Goal: Task Accomplishment & Management: Manage account settings

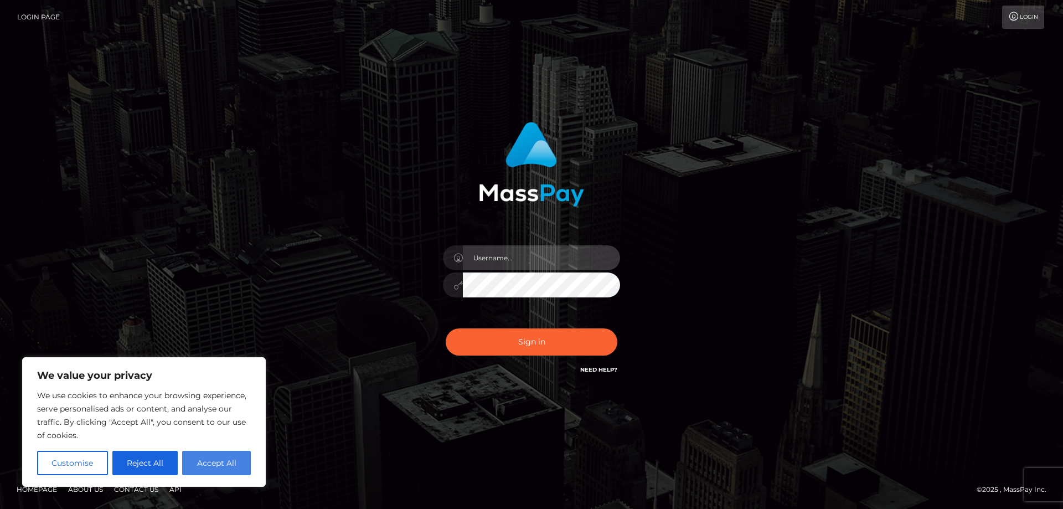
type input "tinekeb"
click at [228, 461] on button "Accept All" at bounding box center [216, 463] width 69 height 24
checkbox input "true"
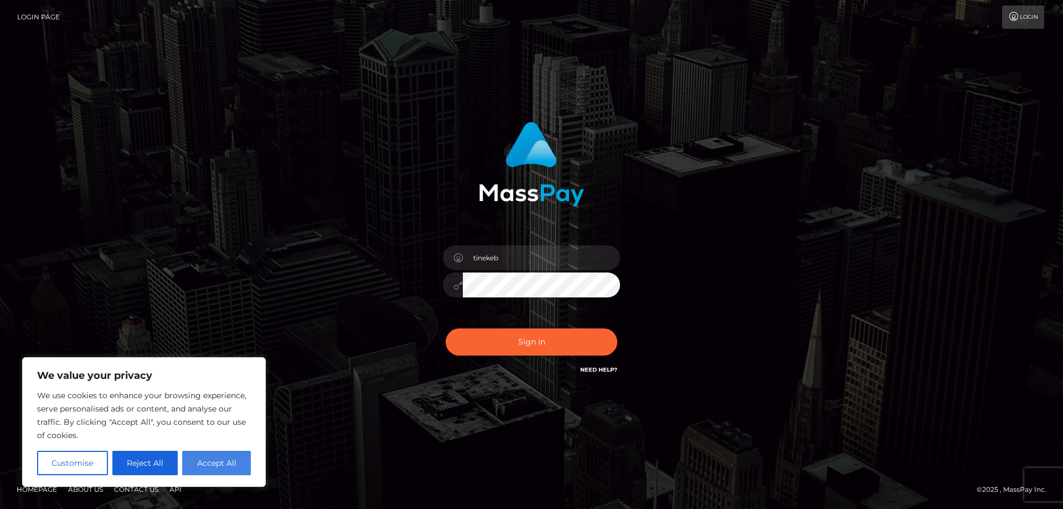
checkbox input "true"
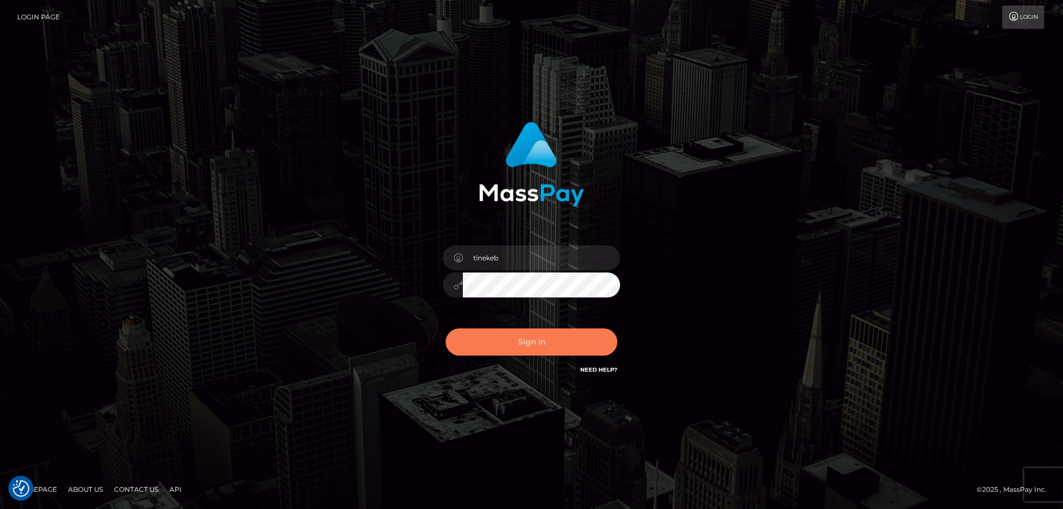
click at [542, 338] on button "Sign in" at bounding box center [532, 341] width 172 height 27
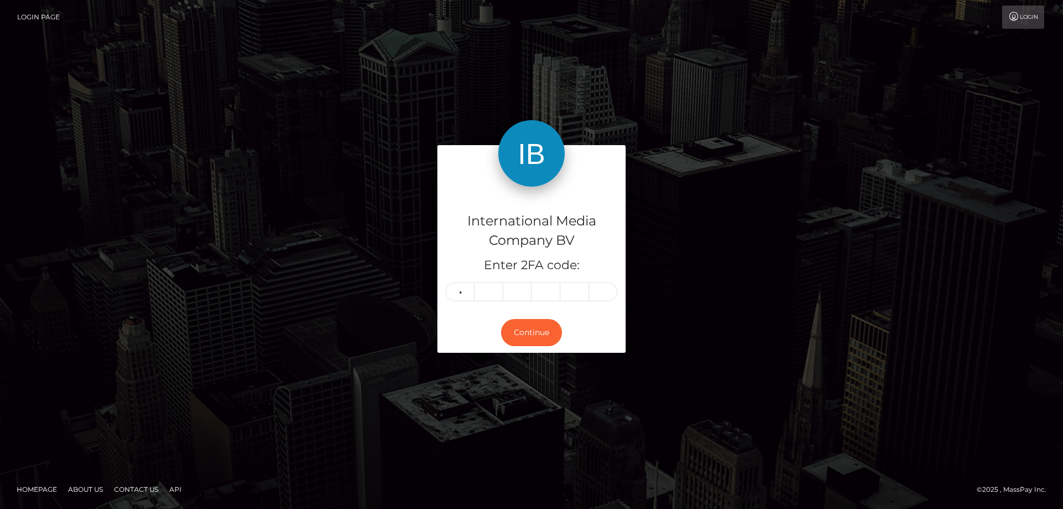
type input "9"
type input "1"
type input "9"
type input "6"
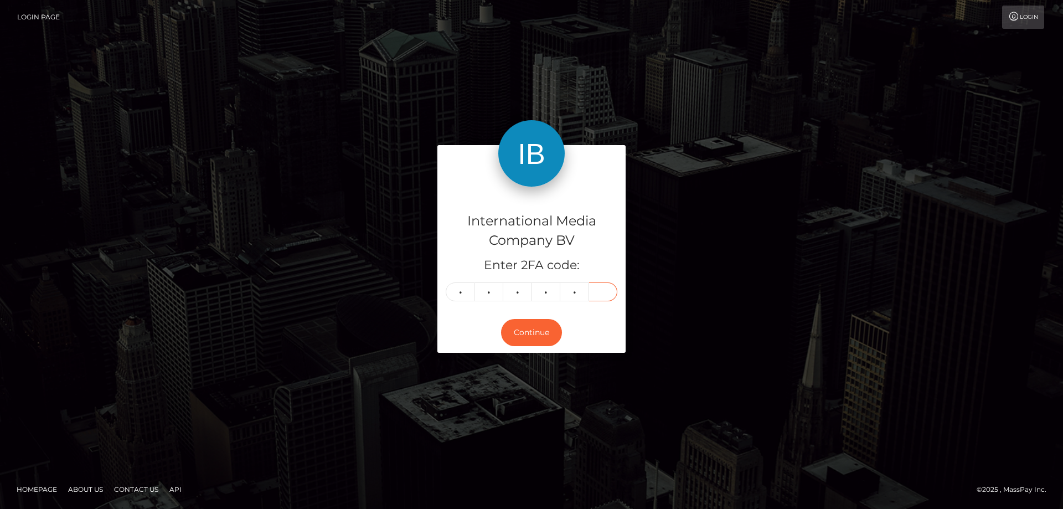
type input "2"
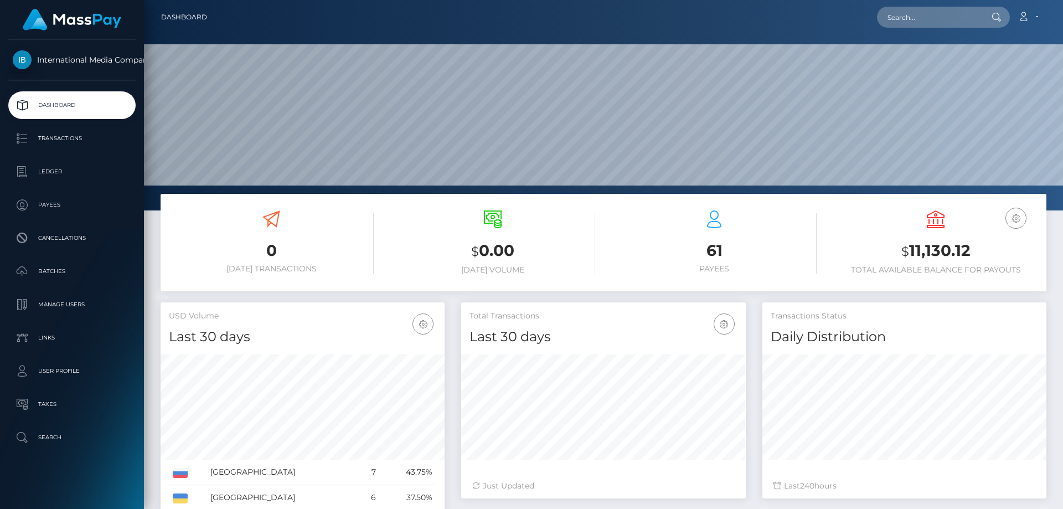
scroll to position [197, 285]
click at [1027, 14] on icon at bounding box center [1024, 16] width 12 height 9
click at [982, 72] on link "Logout" at bounding box center [1001, 71] width 89 height 20
